Goal: Information Seeking & Learning: Learn about a topic

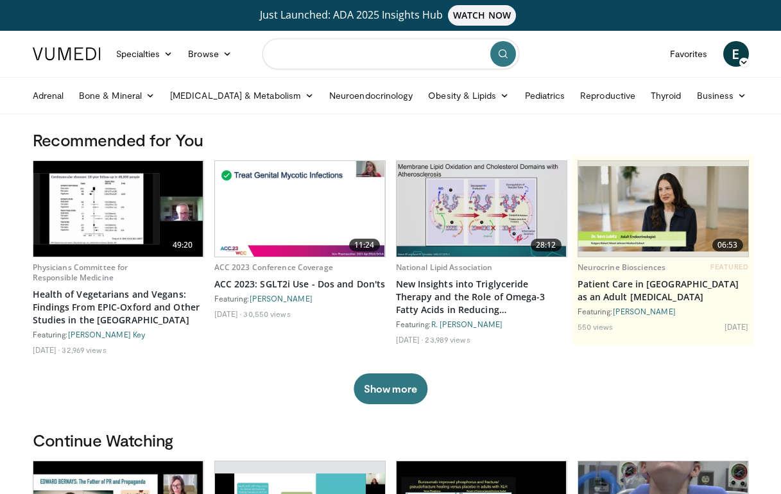
click at [312, 52] on input "Search topics, interventions" at bounding box center [390, 54] width 257 height 31
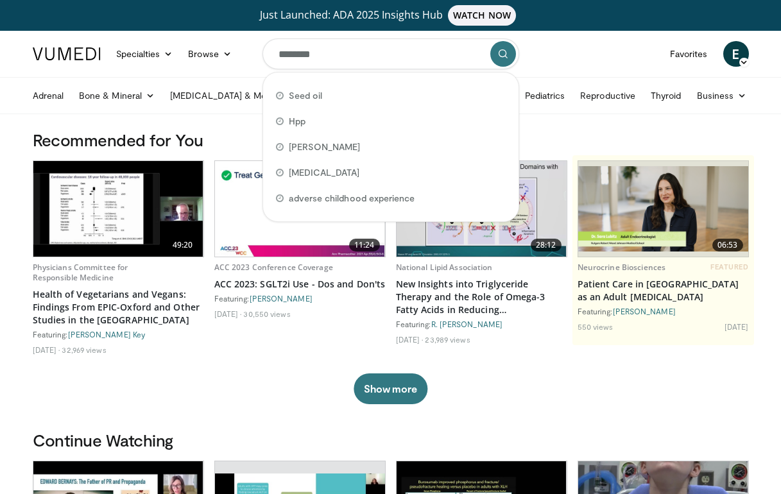
type input "*********"
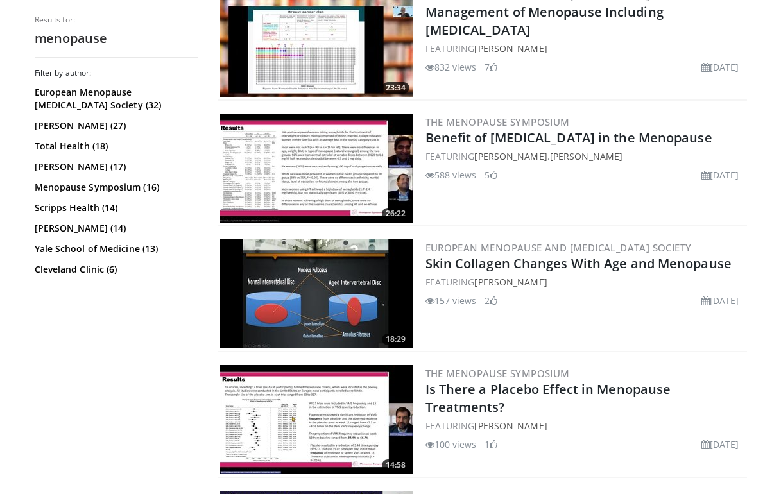
scroll to position [698, 0]
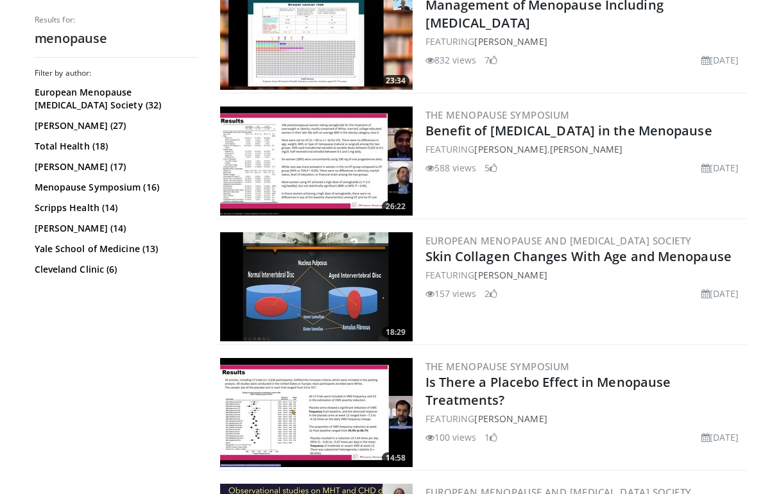
click at [336, 284] on img at bounding box center [316, 286] width 193 height 109
click at [363, 300] on img at bounding box center [316, 286] width 193 height 109
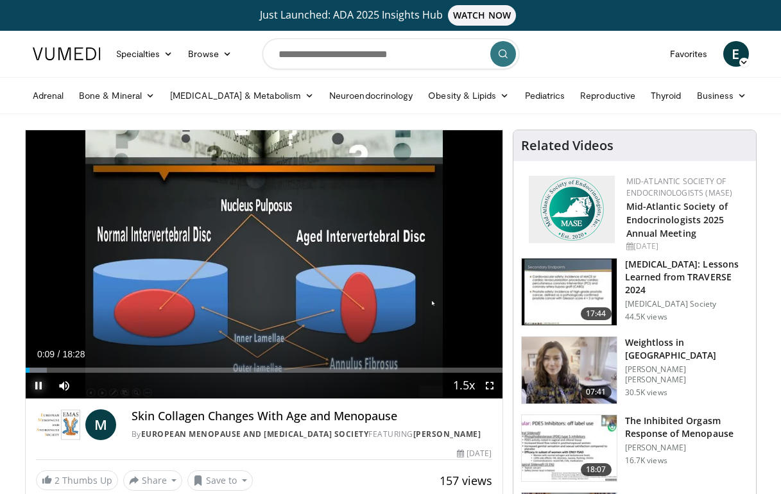
click at [38, 391] on span "Video Player" at bounding box center [39, 386] width 26 height 26
click at [661, 221] on link "Mid-Atlantic Society of Endocrinologists 2025 Annual Meeting" at bounding box center [676, 219] width 101 height 39
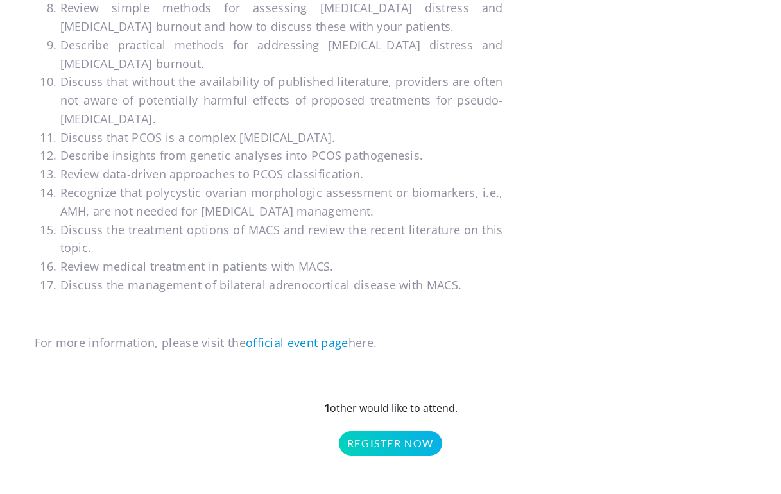
scroll to position [1045, 0]
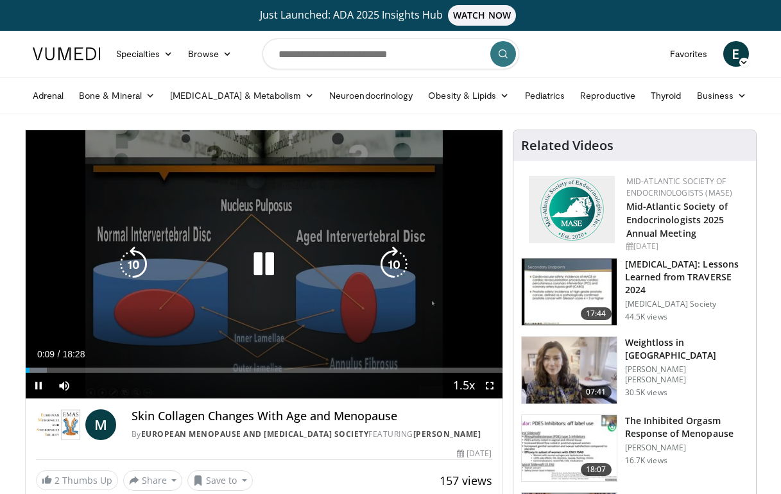
click at [268, 271] on icon "Video Player" at bounding box center [264, 264] width 36 height 36
